Goal: Task Accomplishment & Management: Use online tool/utility

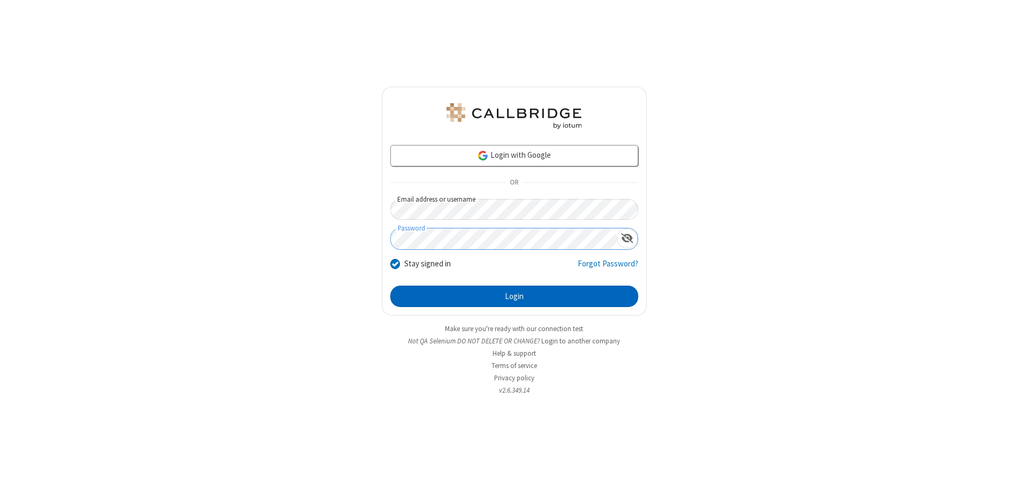
click at [514, 297] on button "Login" at bounding box center [514, 296] width 248 height 21
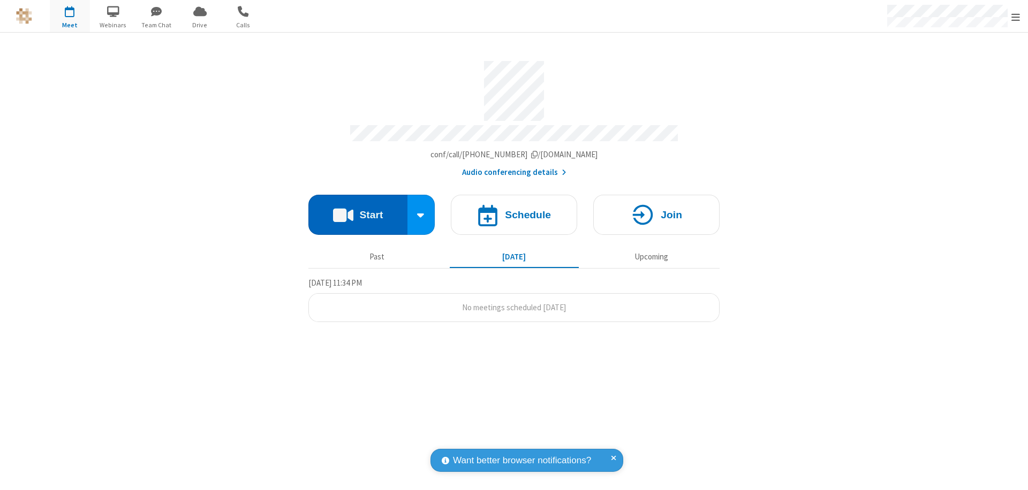
click at [358, 210] on button "Start" at bounding box center [357, 215] width 99 height 40
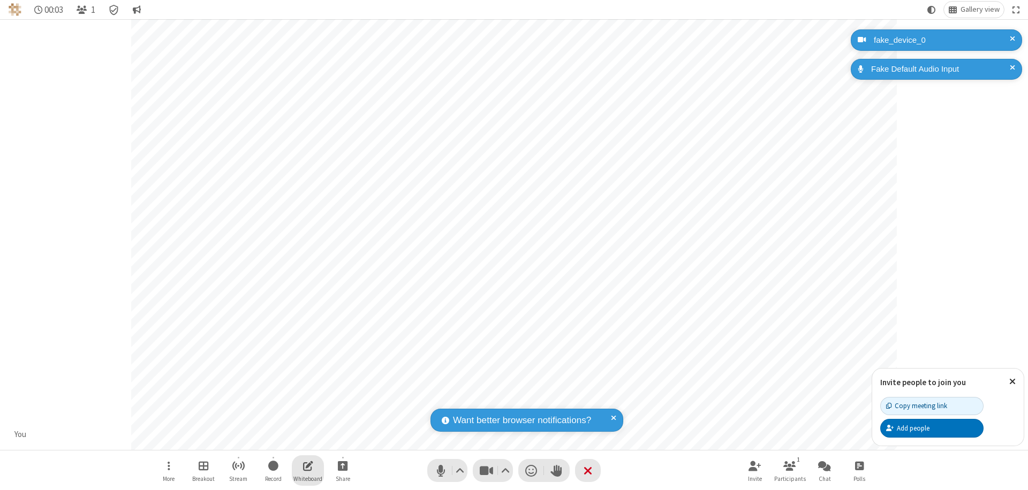
click at [308, 466] on span "Open shared whiteboard" at bounding box center [308, 465] width 10 height 13
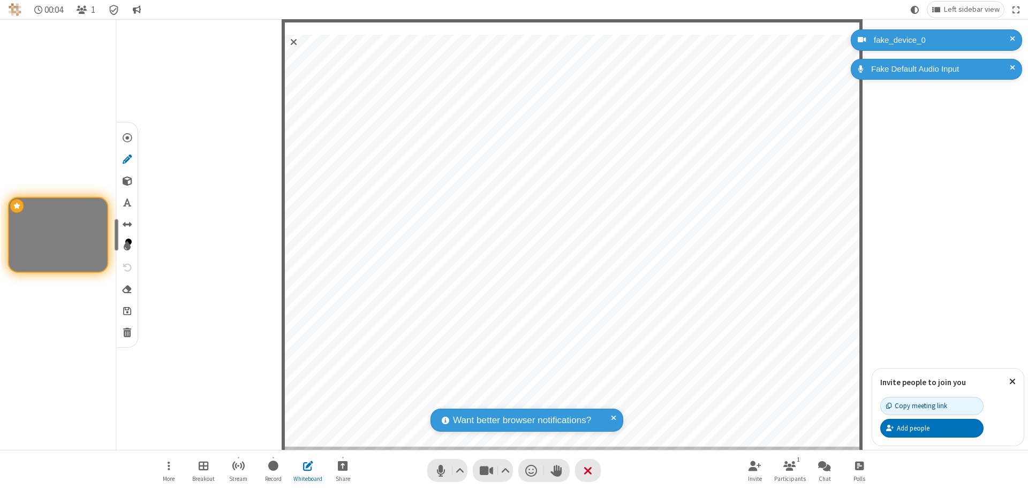
click at [126, 310] on span "Save" at bounding box center [127, 310] width 8 height 11
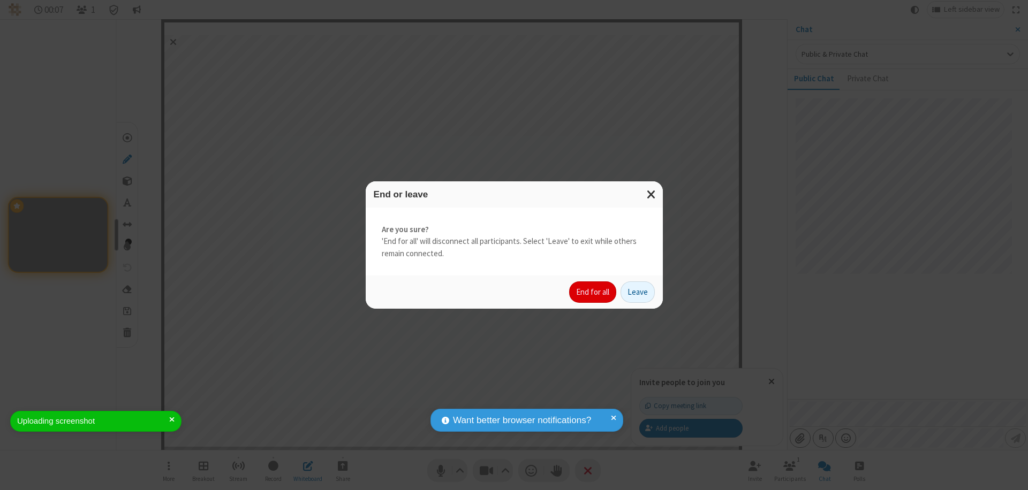
click at [593, 292] on button "End for all" at bounding box center [592, 292] width 47 height 21
